Goal: Transaction & Acquisition: Purchase product/service

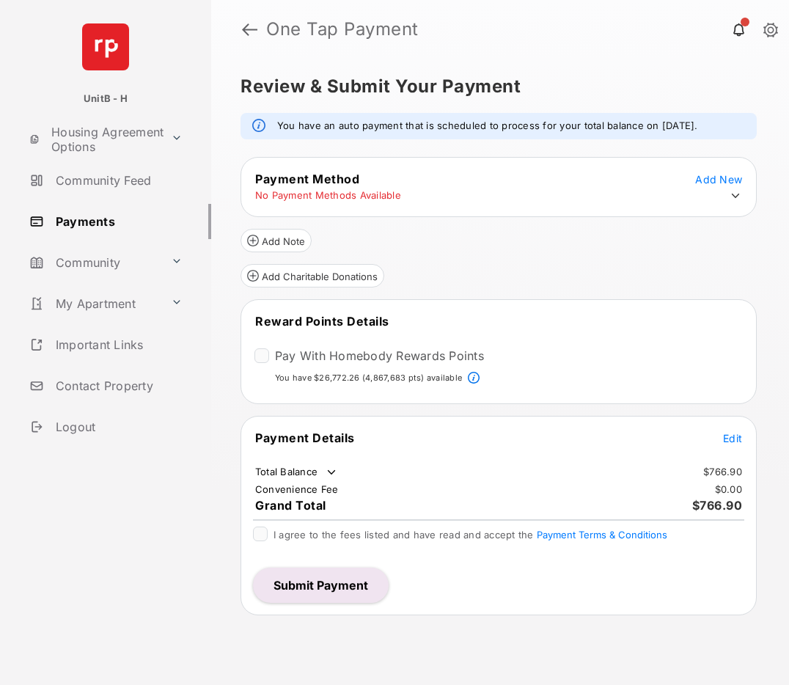
click at [739, 194] on icon at bounding box center [736, 196] width 8 height 4
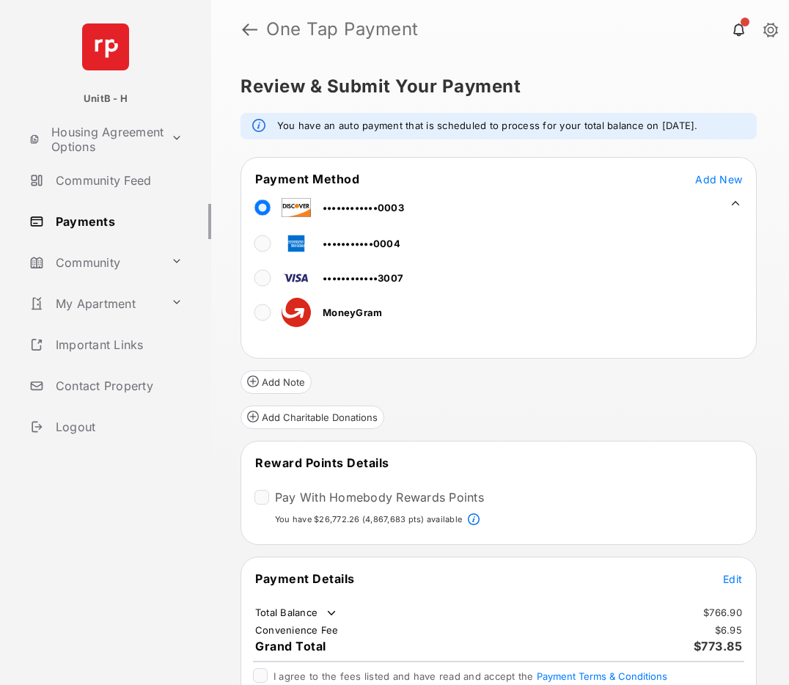
click at [259, 257] on td "•••••••••••0004" at bounding box center [328, 240] width 147 height 33
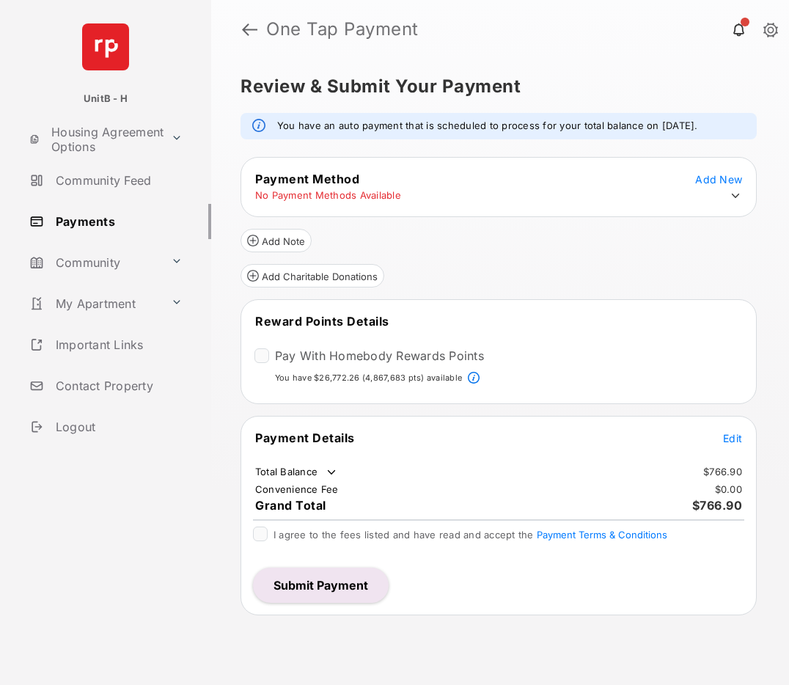
click at [735, 192] on icon at bounding box center [735, 195] width 13 height 13
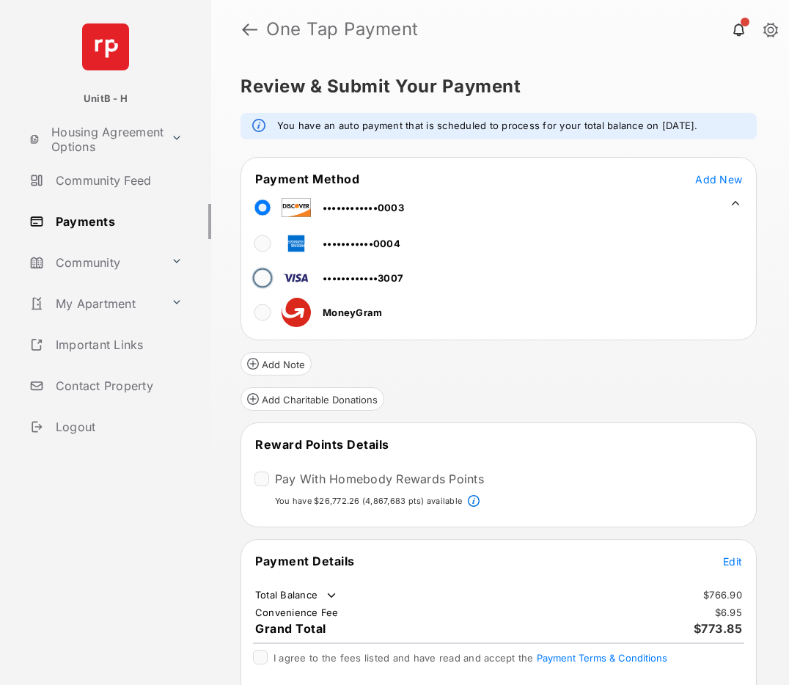
scroll to position [55, 0]
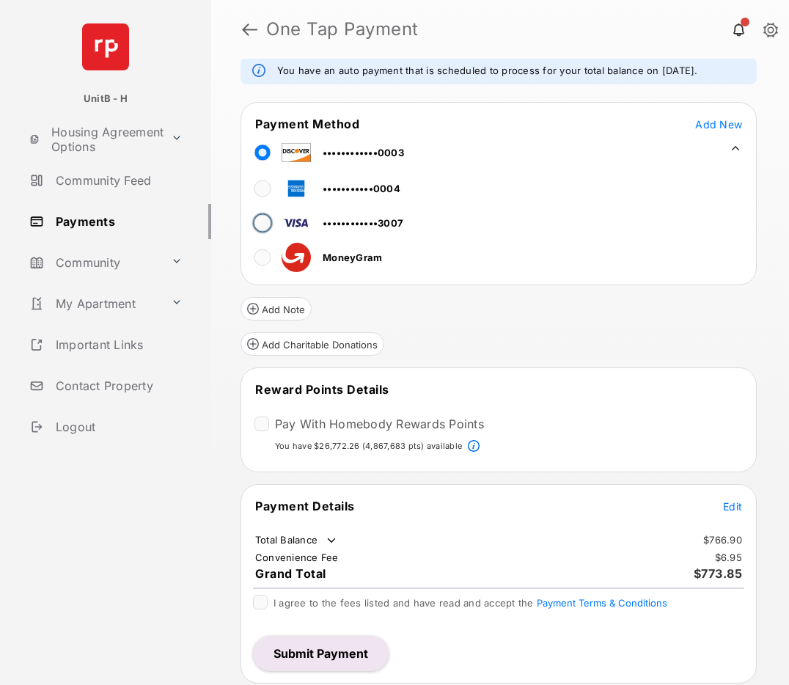
click at [301, 651] on button "Submit Payment" at bounding box center [321, 653] width 136 height 35
click at [725, 504] on span "Edit" at bounding box center [732, 506] width 19 height 12
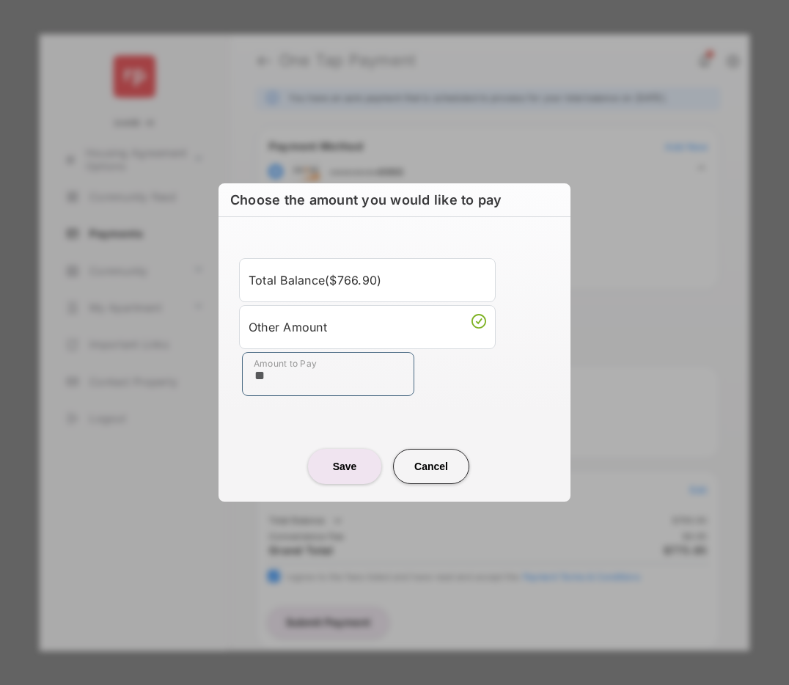
type input "**"
click at [252, 433] on div "Save Cancel" at bounding box center [395, 452] width 352 height 65
click at [326, 459] on button "Save" at bounding box center [344, 466] width 73 height 35
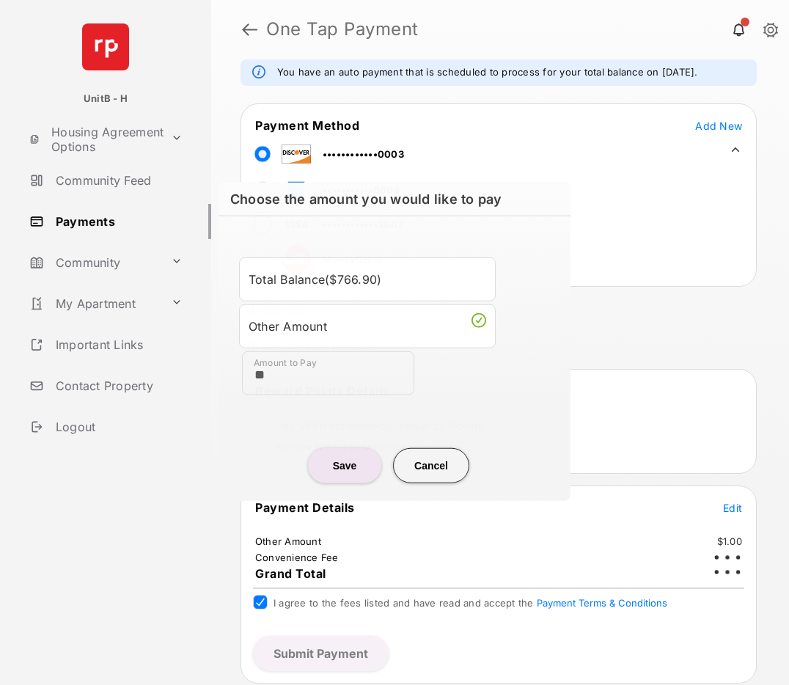
scroll to position [54, 0]
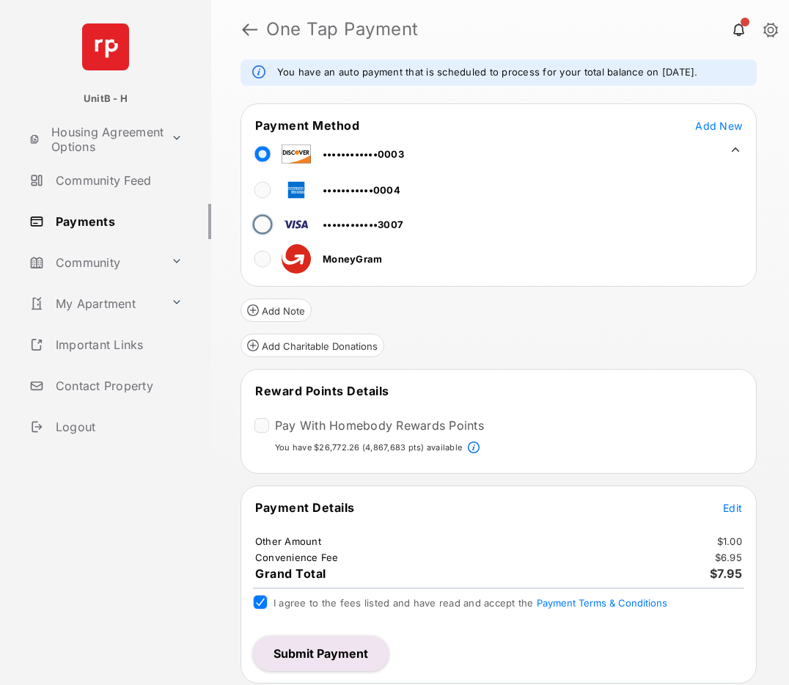
click at [323, 651] on button "Submit Payment" at bounding box center [321, 653] width 136 height 35
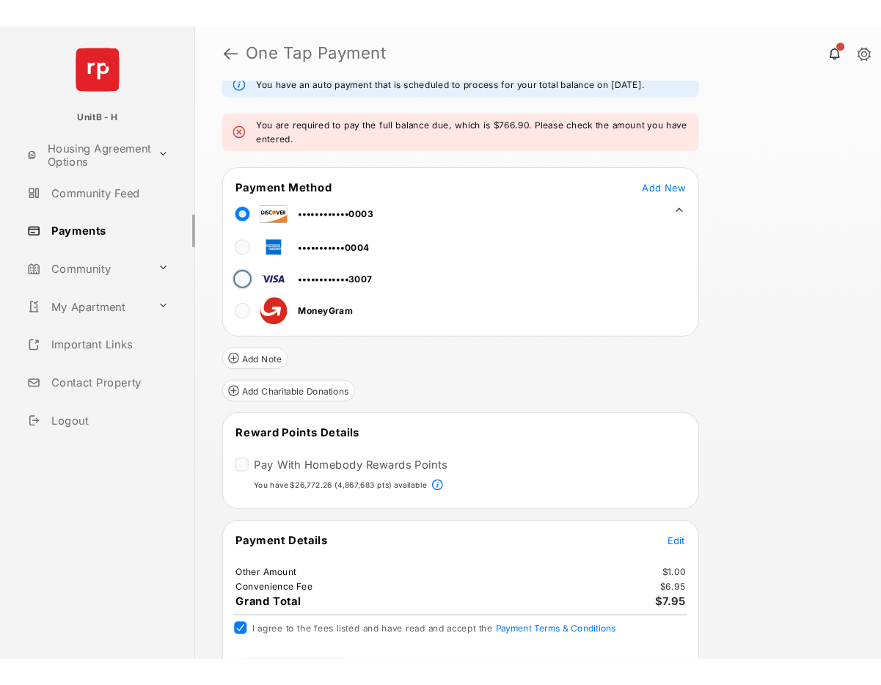
scroll to position [0, 0]
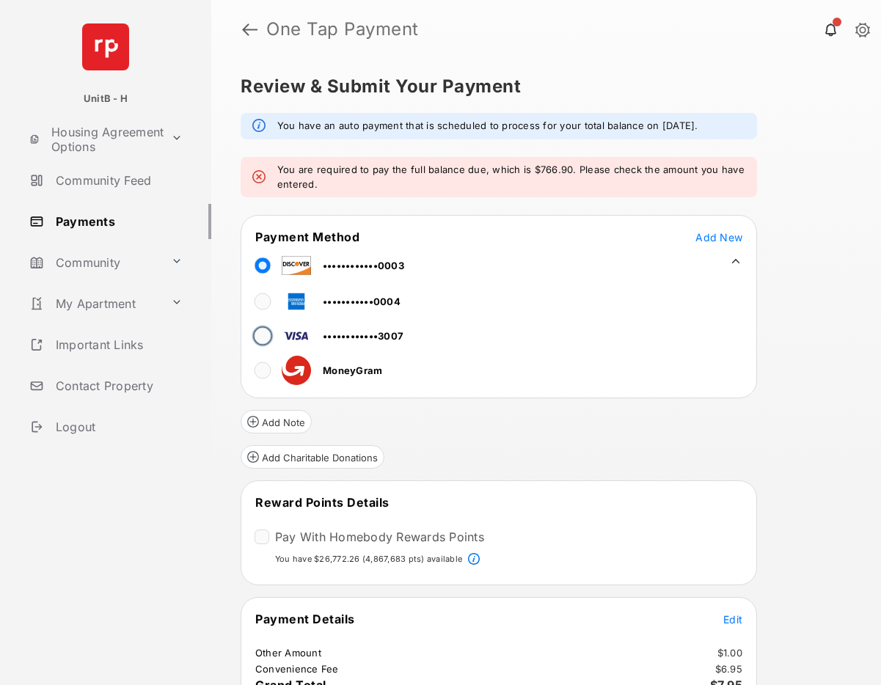
click at [86, 214] on link "Payments" at bounding box center [117, 221] width 188 height 35
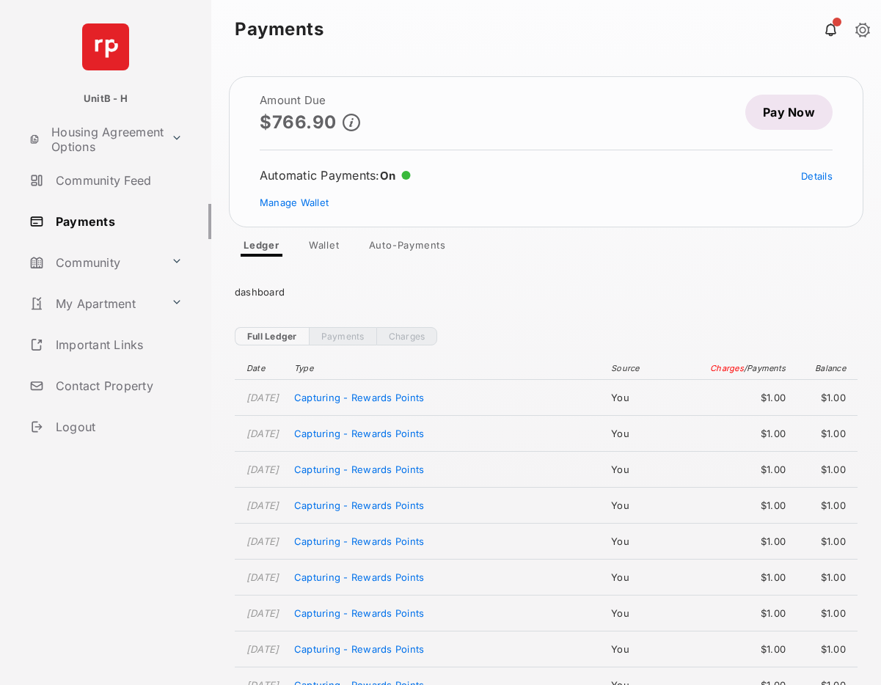
click at [777, 117] on link "Pay Now" at bounding box center [788, 112] width 87 height 35
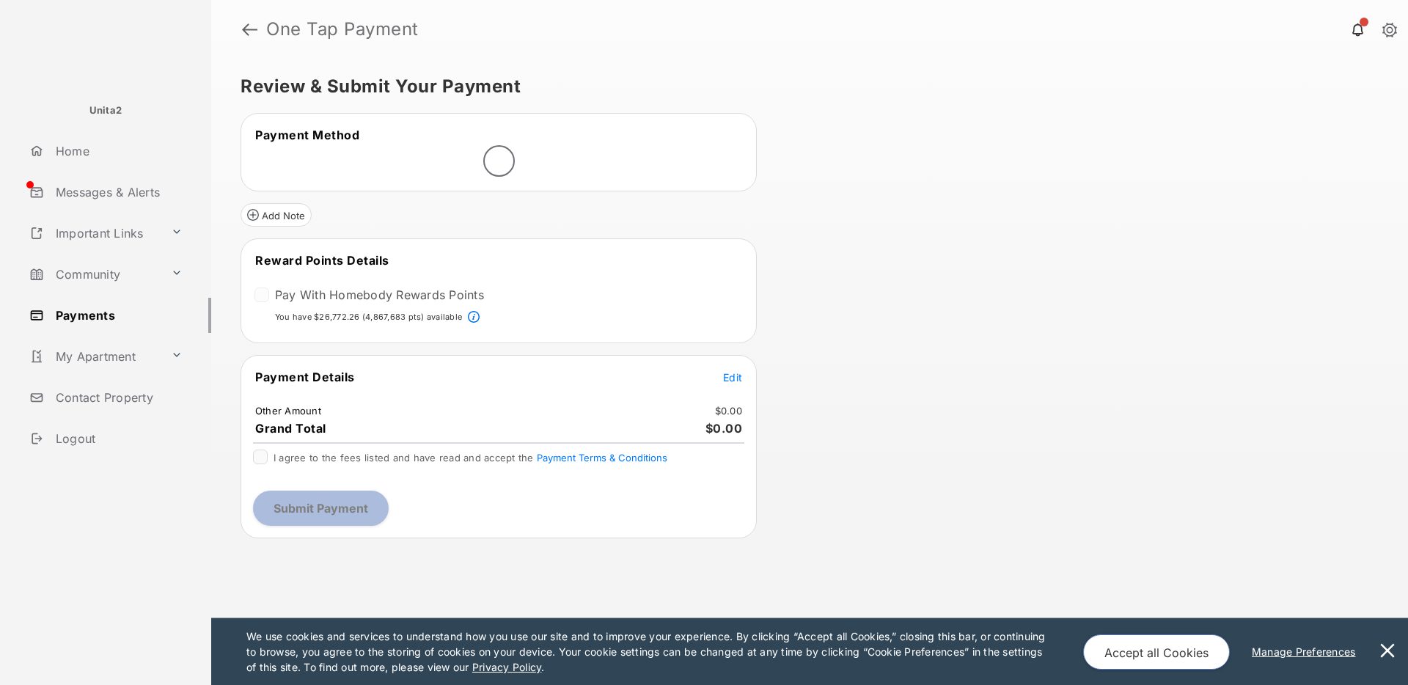
click at [1395, 652] on button at bounding box center [1387, 651] width 29 height 67
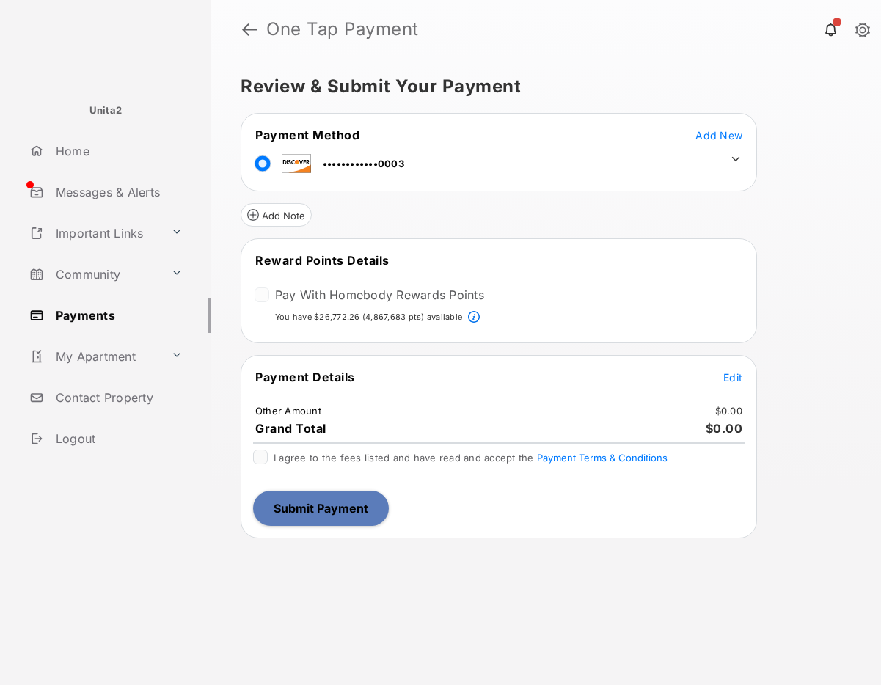
click at [736, 378] on span "Edit" at bounding box center [732, 377] width 19 height 12
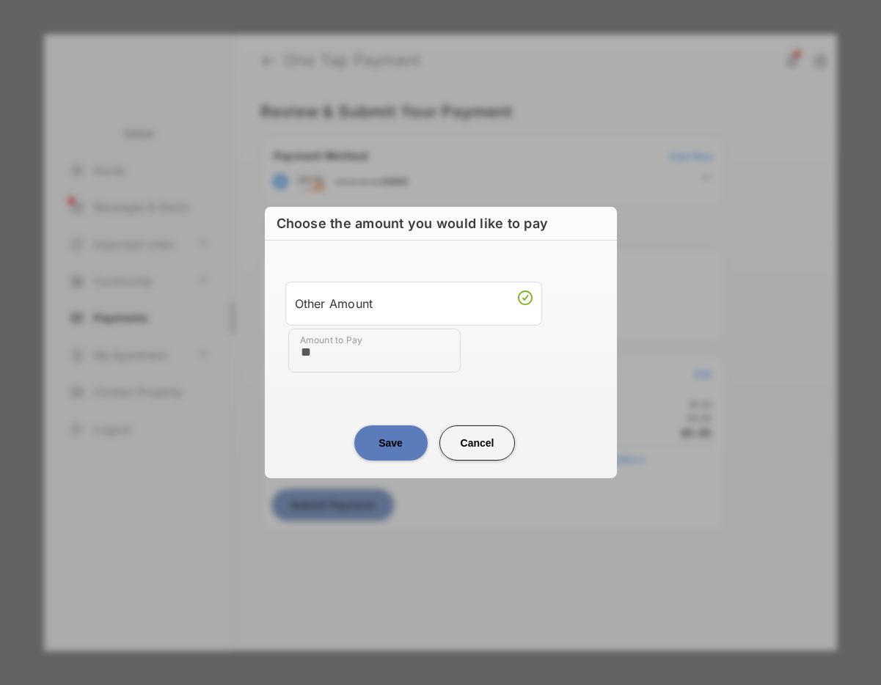
type input "**"
click at [301, 435] on center "Save Cancel" at bounding box center [440, 437] width 317 height 47
click at [395, 442] on button "Save" at bounding box center [390, 442] width 73 height 35
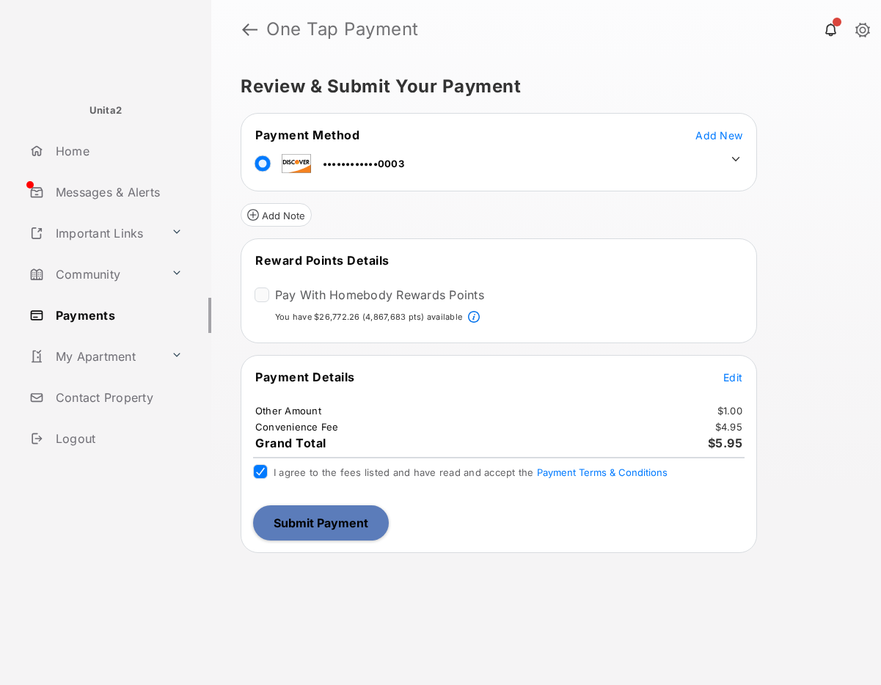
click at [320, 519] on button "Submit Payment" at bounding box center [321, 522] width 136 height 35
